Goal: Task Accomplishment & Management: Manage account settings

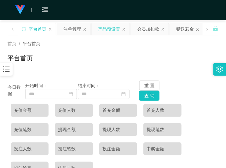
click at [105, 31] on div "产品预设置" at bounding box center [109, 29] width 22 height 12
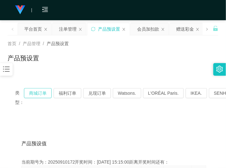
click at [43, 89] on button "商城订单" at bounding box center [38, 93] width 28 height 10
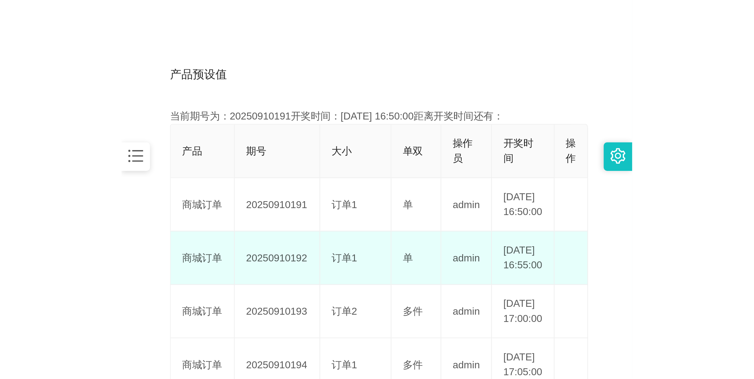
scroll to position [158, 0]
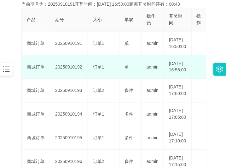
click at [72, 75] on td "20250910192" at bounding box center [69, 67] width 38 height 24
copy td "20250910192"
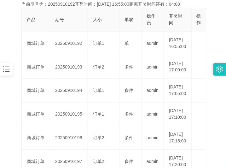
click at [13, 37] on div "产品预设值 添加期号 当前期号为：20250910192开奖时间：[DATE] 16:55:00距离开奖时间还有：04:08 产品 期号 大小 单双 操作员 …" at bounding box center [113, 134] width 211 height 343
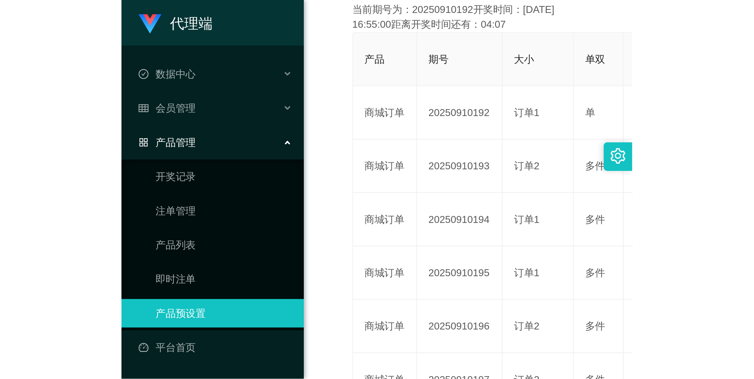
scroll to position [23, 0]
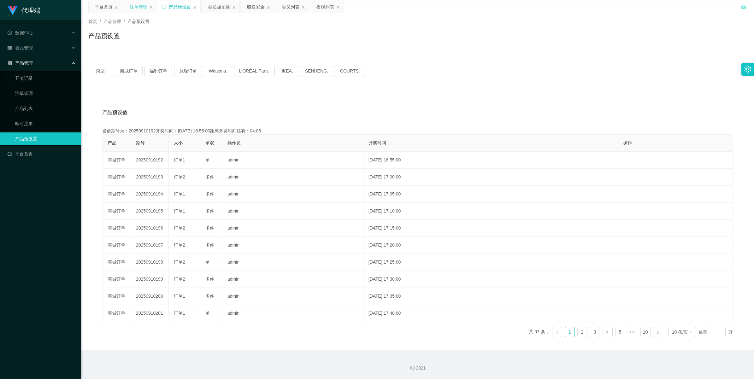
click at [136, 9] on div "注单管理" at bounding box center [139, 7] width 18 height 12
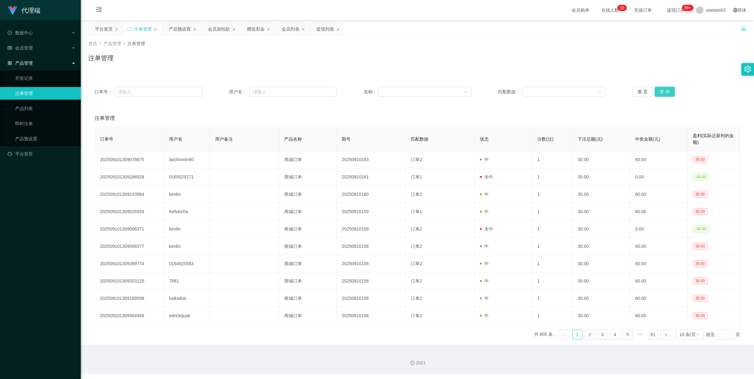
click at [665, 94] on button "查 询" at bounding box center [665, 92] width 20 height 10
click at [666, 91] on button "查 询" at bounding box center [665, 92] width 20 height 10
click at [666, 91] on div "重 置 查 询" at bounding box center [687, 92] width 108 height 10
click at [666, 91] on button "查 询" at bounding box center [668, 92] width 27 height 10
click at [666, 91] on div "重 置 查 询" at bounding box center [687, 92] width 108 height 10
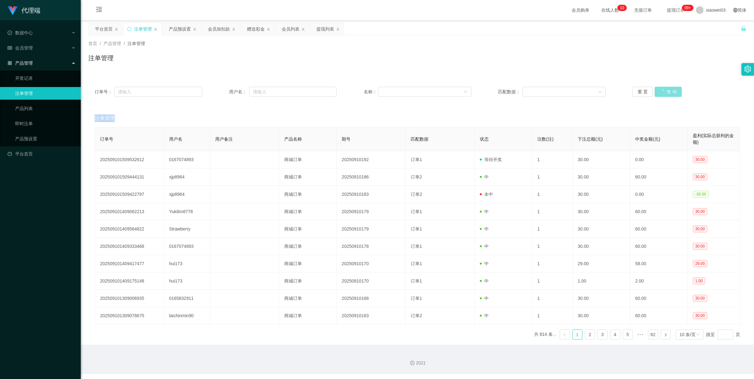
click at [666, 91] on button "查 询" at bounding box center [668, 92] width 27 height 10
click at [666, 91] on div "重 置 查 询" at bounding box center [687, 92] width 108 height 10
click at [666, 91] on button "查 询" at bounding box center [668, 92] width 27 height 10
click at [666, 91] on div "重 置 查 询" at bounding box center [687, 92] width 108 height 10
click at [662, 92] on button "查 询" at bounding box center [665, 92] width 20 height 10
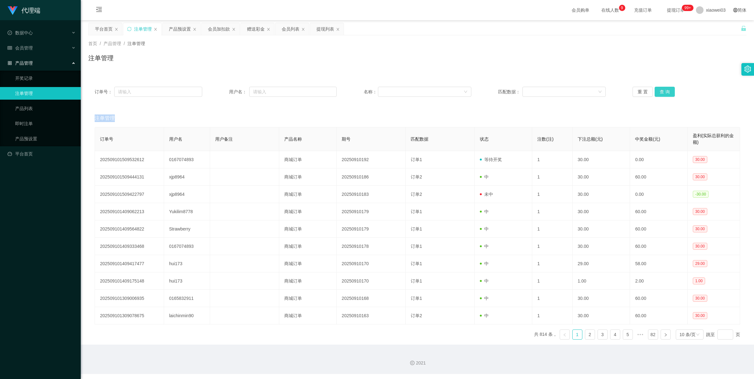
click at [662, 92] on button "查 询" at bounding box center [665, 92] width 20 height 10
click at [660, 91] on button "查 询" at bounding box center [665, 92] width 20 height 10
click at [662, 91] on button "查 询" at bounding box center [665, 92] width 20 height 10
click at [663, 92] on button "查 询" at bounding box center [665, 92] width 20 height 10
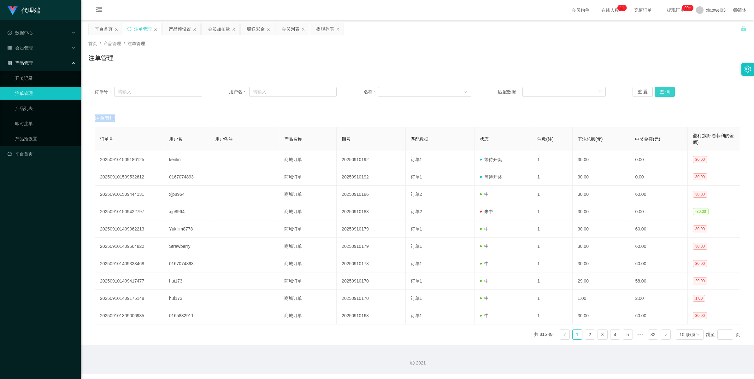
click at [660, 89] on button "查 询" at bounding box center [665, 92] width 20 height 10
click at [662, 91] on button "查 询" at bounding box center [665, 92] width 20 height 10
click at [664, 92] on button "查 询" at bounding box center [665, 92] width 20 height 10
click at [658, 92] on button "查 询" at bounding box center [665, 92] width 20 height 10
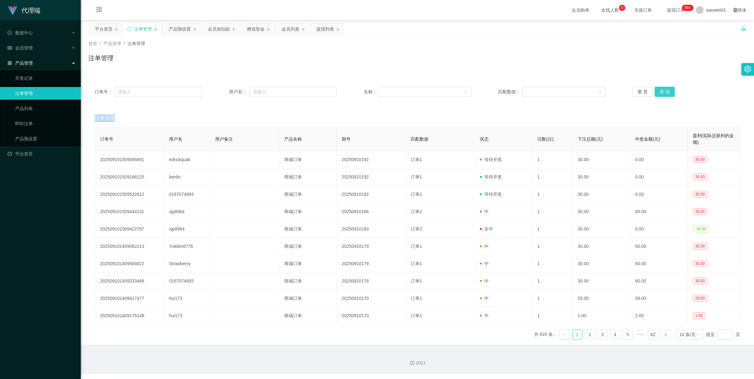
click at [659, 92] on button "查 询" at bounding box center [665, 92] width 20 height 10
click at [667, 90] on button "查 询" at bounding box center [665, 92] width 20 height 10
click at [662, 93] on button "查 询" at bounding box center [665, 92] width 20 height 10
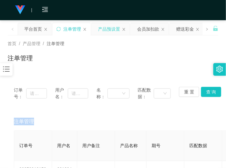
click at [109, 30] on div "产品预设置" at bounding box center [109, 29] width 22 height 12
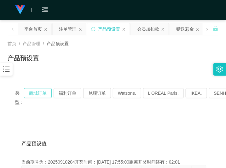
click at [32, 90] on button "商城订单" at bounding box center [38, 93] width 28 height 10
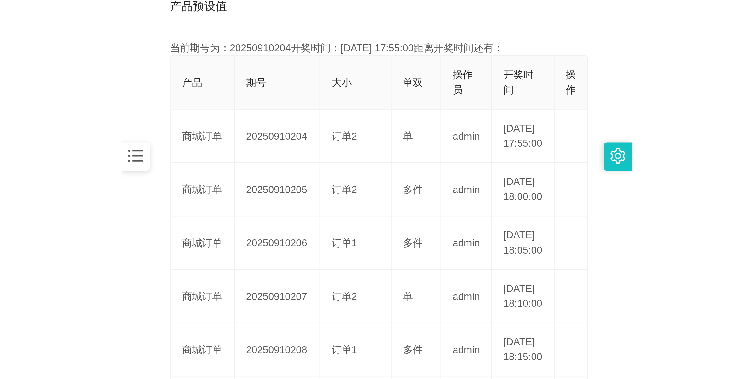
scroll to position [158, 0]
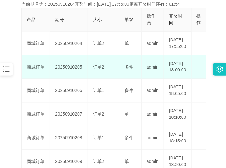
click at [70, 78] on td "20250910205" at bounding box center [69, 67] width 38 height 24
copy td "20250910205"
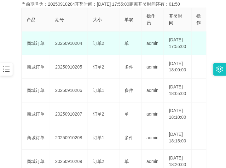
click at [63, 46] on td "20250910204" at bounding box center [69, 44] width 38 height 24
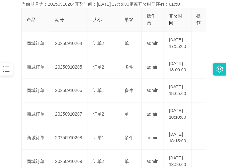
copy td "20250910204"
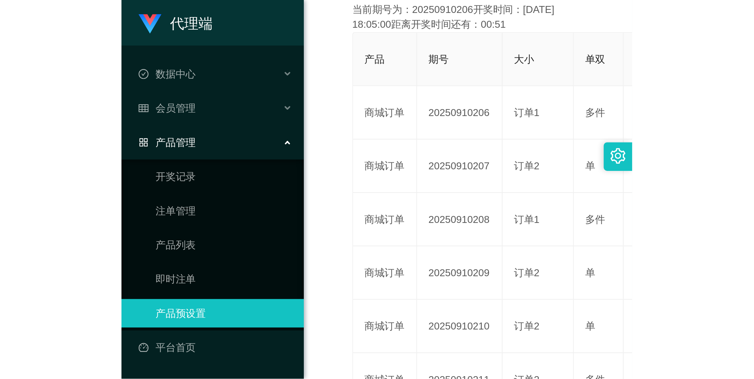
scroll to position [23, 0]
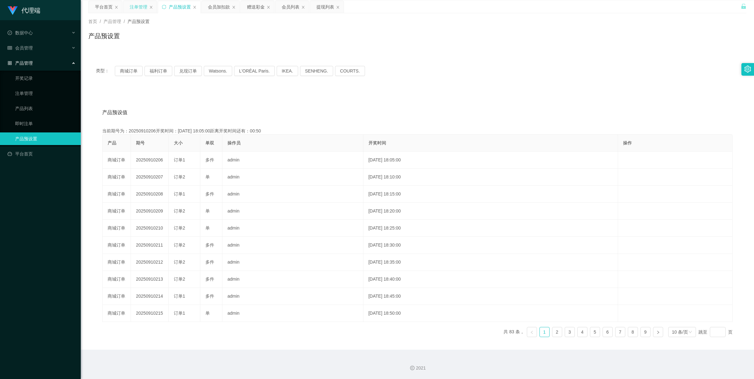
click at [138, 6] on div "注单管理" at bounding box center [139, 7] width 18 height 12
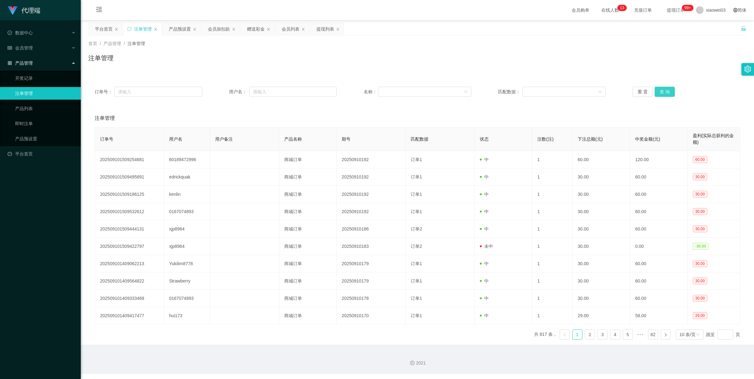
click at [660, 93] on button "查 询" at bounding box center [665, 92] width 20 height 10
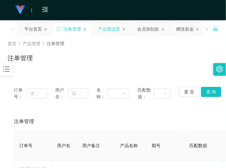
click at [111, 31] on div "产品预设置" at bounding box center [109, 29] width 22 height 12
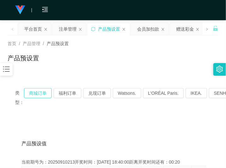
click at [33, 93] on button "商城订单" at bounding box center [38, 93] width 28 height 10
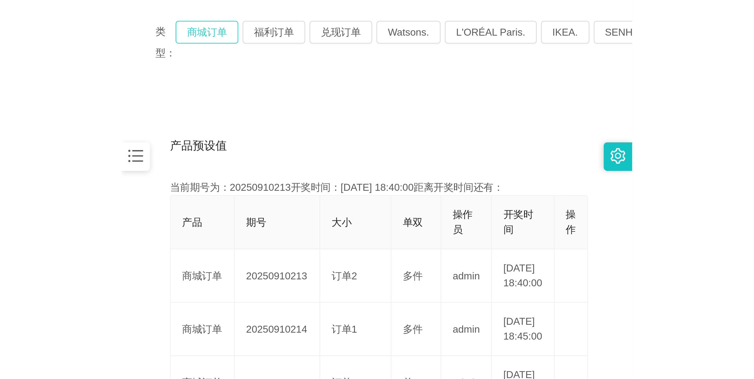
scroll to position [118, 0]
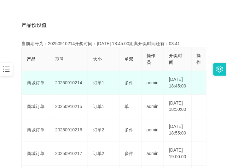
click at [68, 84] on td "20250910214" at bounding box center [69, 83] width 38 height 24
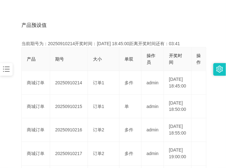
copy td "20250910214"
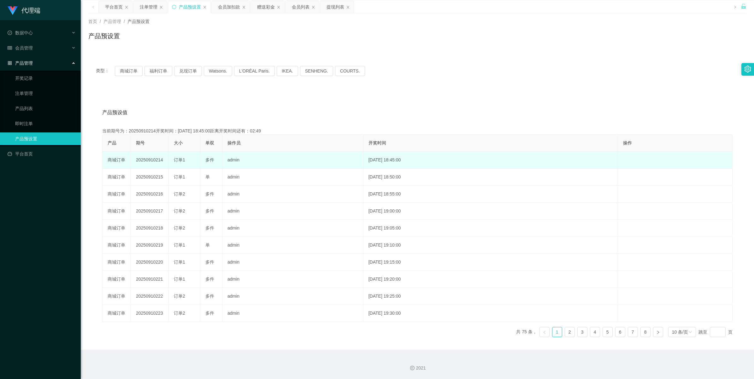
scroll to position [23, 0]
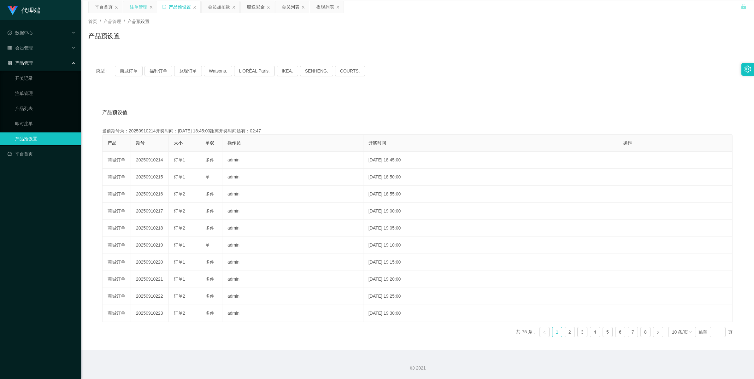
click at [144, 6] on div "注单管理" at bounding box center [139, 7] width 18 height 12
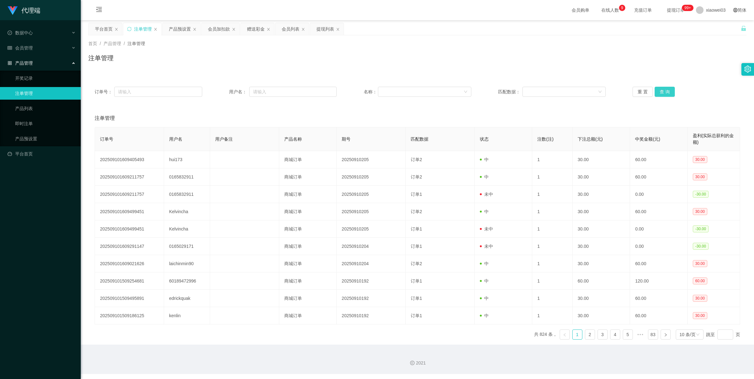
click at [660, 92] on button "查 询" at bounding box center [665, 92] width 20 height 10
click at [660, 92] on div "重 置 查 询" at bounding box center [687, 92] width 108 height 10
click at [660, 92] on button "查 询" at bounding box center [665, 92] width 20 height 10
click at [665, 87] on button "查 询" at bounding box center [665, 92] width 20 height 10
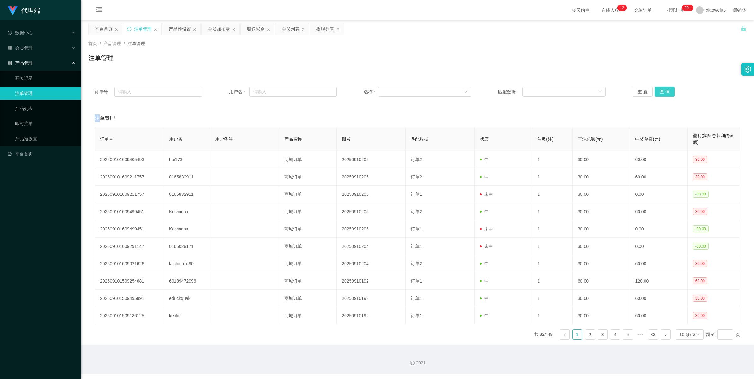
click at [667, 89] on button "查 询" at bounding box center [665, 92] width 20 height 10
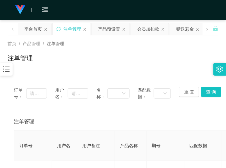
click at [83, 66] on div "注单管理" at bounding box center [113, 60] width 211 height 15
click at [205, 91] on button "查 询" at bounding box center [211, 92] width 20 height 10
click at [188, 94] on button "重 置" at bounding box center [189, 92] width 20 height 10
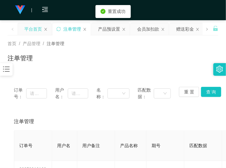
click at [27, 31] on div "平台首页" at bounding box center [33, 29] width 18 height 12
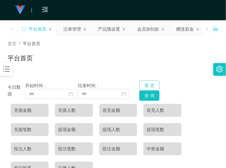
click at [151, 86] on button "重 置" at bounding box center [149, 85] width 20 height 10
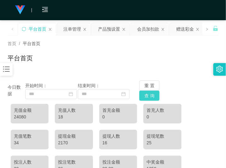
click at [147, 97] on button "查 询" at bounding box center [149, 96] width 20 height 10
click at [23, 118] on div "24080" at bounding box center [30, 117] width 32 height 7
copy div "24080"
click at [112, 28] on div "产品预设置" at bounding box center [109, 29] width 22 height 12
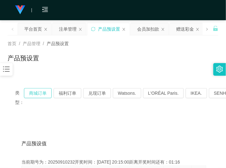
click at [40, 91] on button "商城订单" at bounding box center [38, 93] width 28 height 10
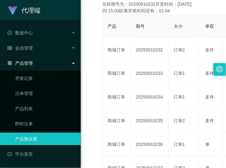
scroll to position [23, 0]
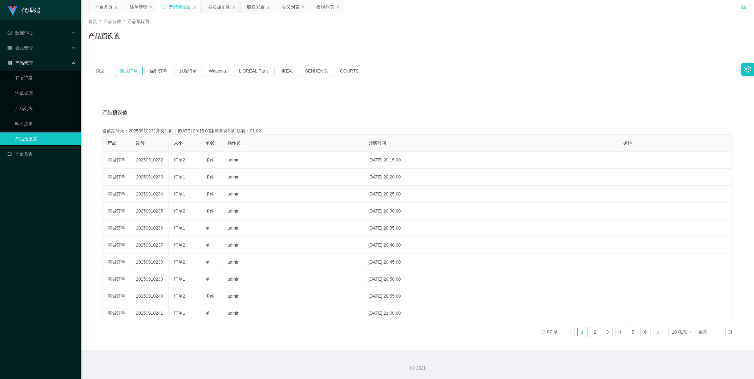
drag, startPoint x: 131, startPoint y: 68, endPoint x: 612, endPoint y: 4, distance: 485.2
click at [131, 69] on button "商城订单" at bounding box center [129, 71] width 28 height 10
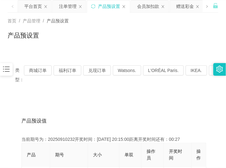
click at [104, 39] on div "产品预设置" at bounding box center [113, 38] width 211 height 15
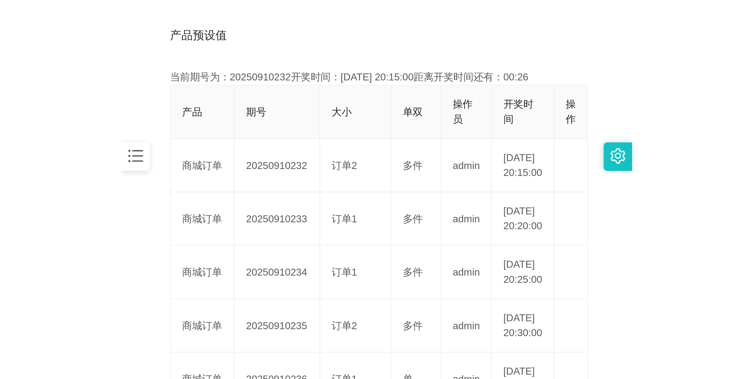
scroll to position [141, 0]
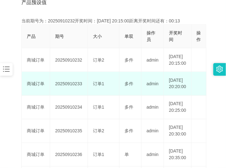
click at [66, 93] on td "20250910233" at bounding box center [69, 84] width 38 height 24
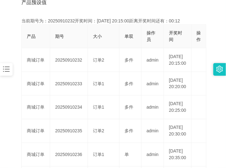
copy td "20250910233"
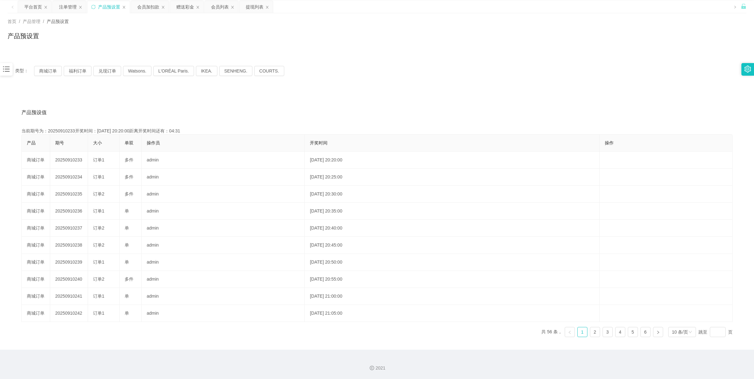
scroll to position [23, 0]
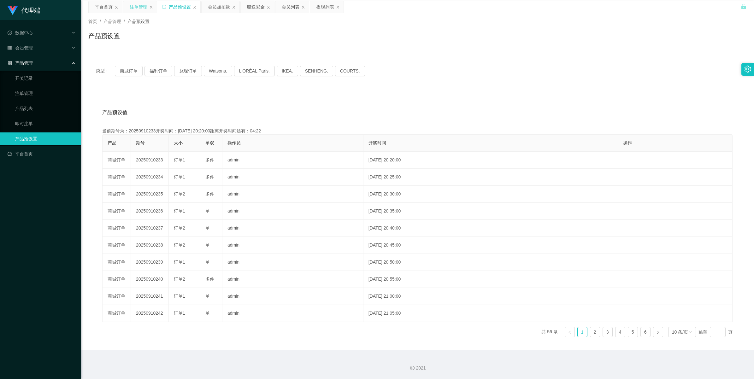
click at [139, 5] on div "注单管理" at bounding box center [139, 7] width 18 height 12
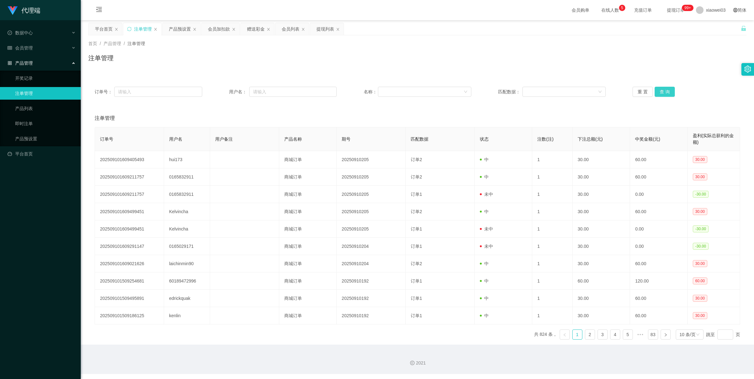
click at [666, 91] on button "查 询" at bounding box center [665, 92] width 20 height 10
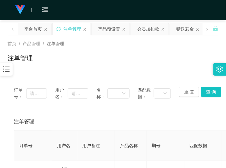
click at [120, 62] on div "注单管理" at bounding box center [113, 60] width 211 height 15
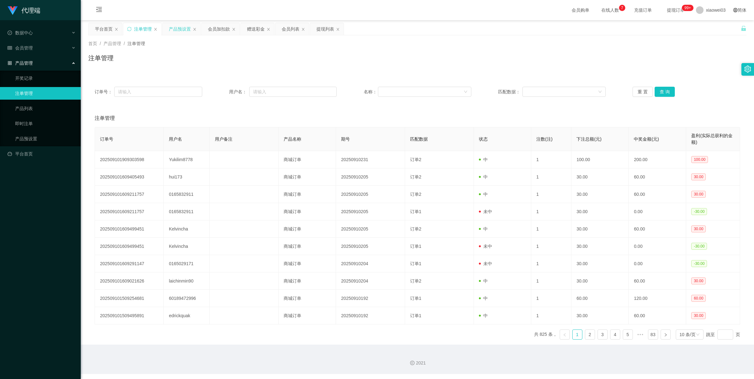
click at [184, 33] on div "产品预设置" at bounding box center [180, 29] width 22 height 12
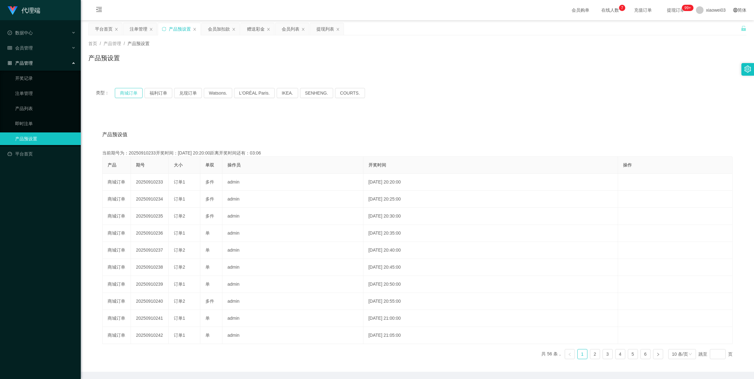
click at [131, 92] on button "商城订单" at bounding box center [129, 93] width 28 height 10
click at [141, 30] on div "注单管理" at bounding box center [139, 29] width 18 height 12
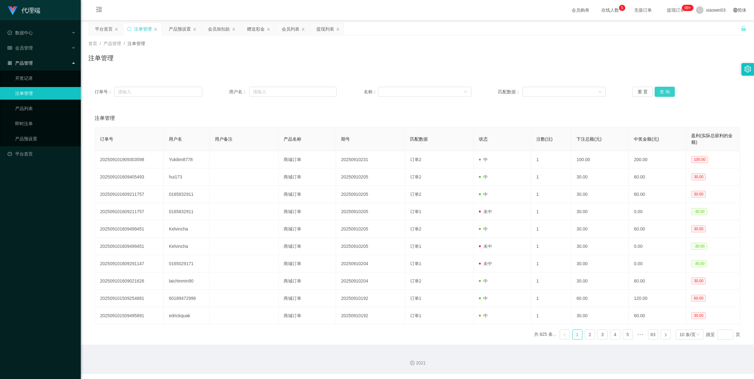
click at [656, 91] on button "查 询" at bounding box center [665, 92] width 20 height 10
click at [660, 91] on button "查 询" at bounding box center [665, 92] width 20 height 10
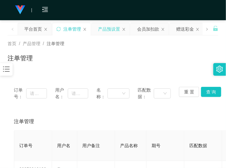
click at [109, 31] on div "产品预设置" at bounding box center [109, 29] width 22 height 12
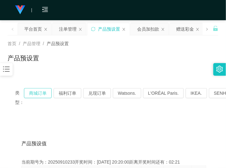
click at [39, 93] on button "商城订单" at bounding box center [38, 93] width 28 height 10
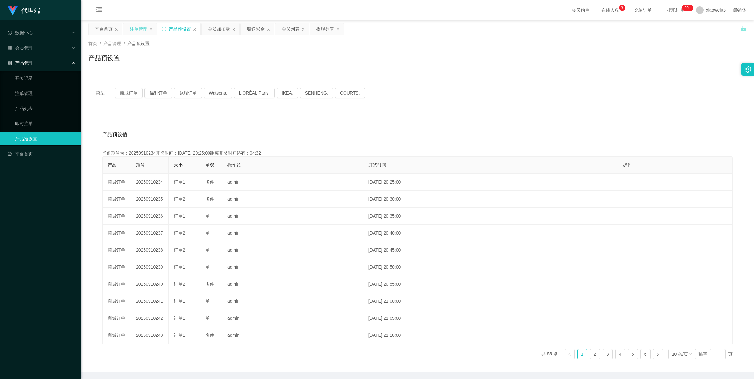
click at [138, 32] on div "注单管理" at bounding box center [139, 29] width 18 height 12
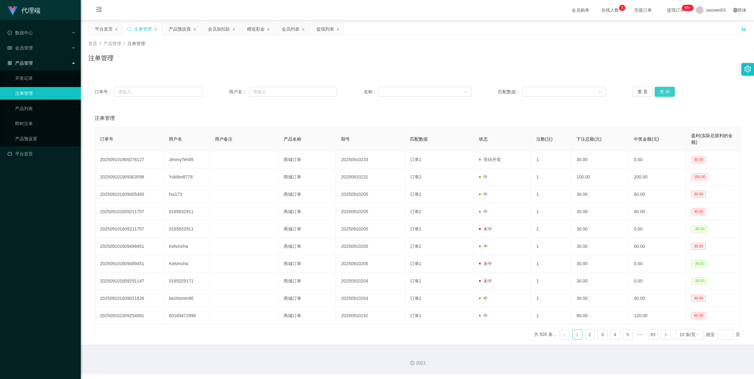
click at [664, 92] on button "查 询" at bounding box center [665, 92] width 20 height 10
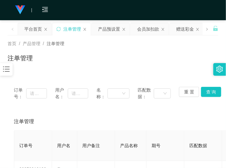
click at [211, 48] on div "首页 / 产品管理 / 注单管理 / 注单管理" at bounding box center [113, 53] width 211 height 27
click at [31, 31] on div "平台首页" at bounding box center [33, 29] width 18 height 12
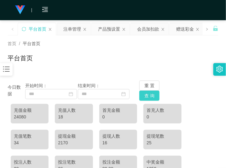
click at [150, 91] on button "查 询" at bounding box center [149, 96] width 20 height 10
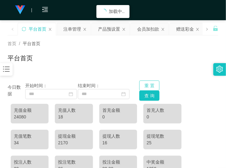
click at [151, 87] on button "重 置" at bounding box center [149, 85] width 20 height 10
